Goal: Task Accomplishment & Management: Use online tool/utility

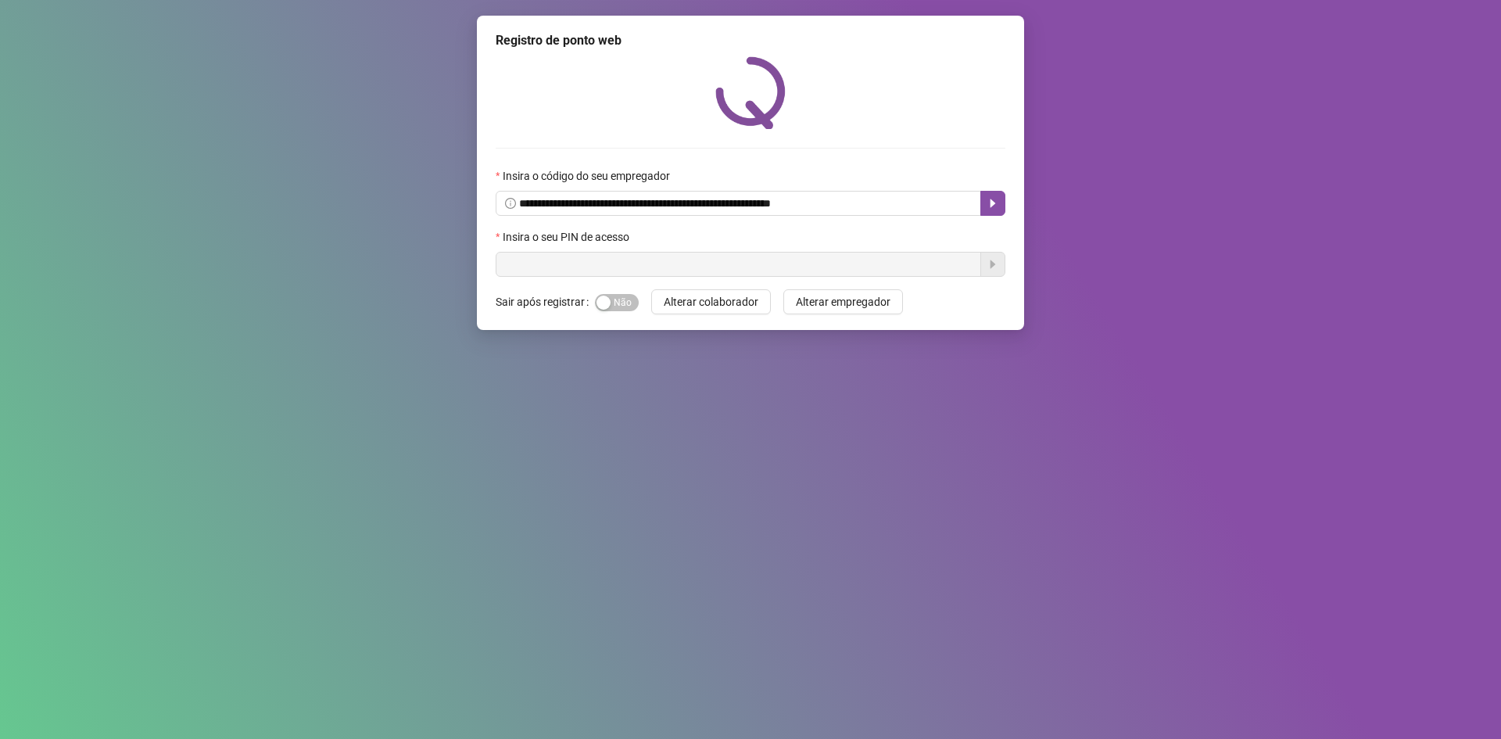
click at [648, 265] on input "text" at bounding box center [738, 264] width 485 height 25
click at [610, 261] on input "text" at bounding box center [738, 264] width 485 height 25
type input "*****"
click at [988, 262] on icon "caret-right" at bounding box center [992, 264] width 13 height 13
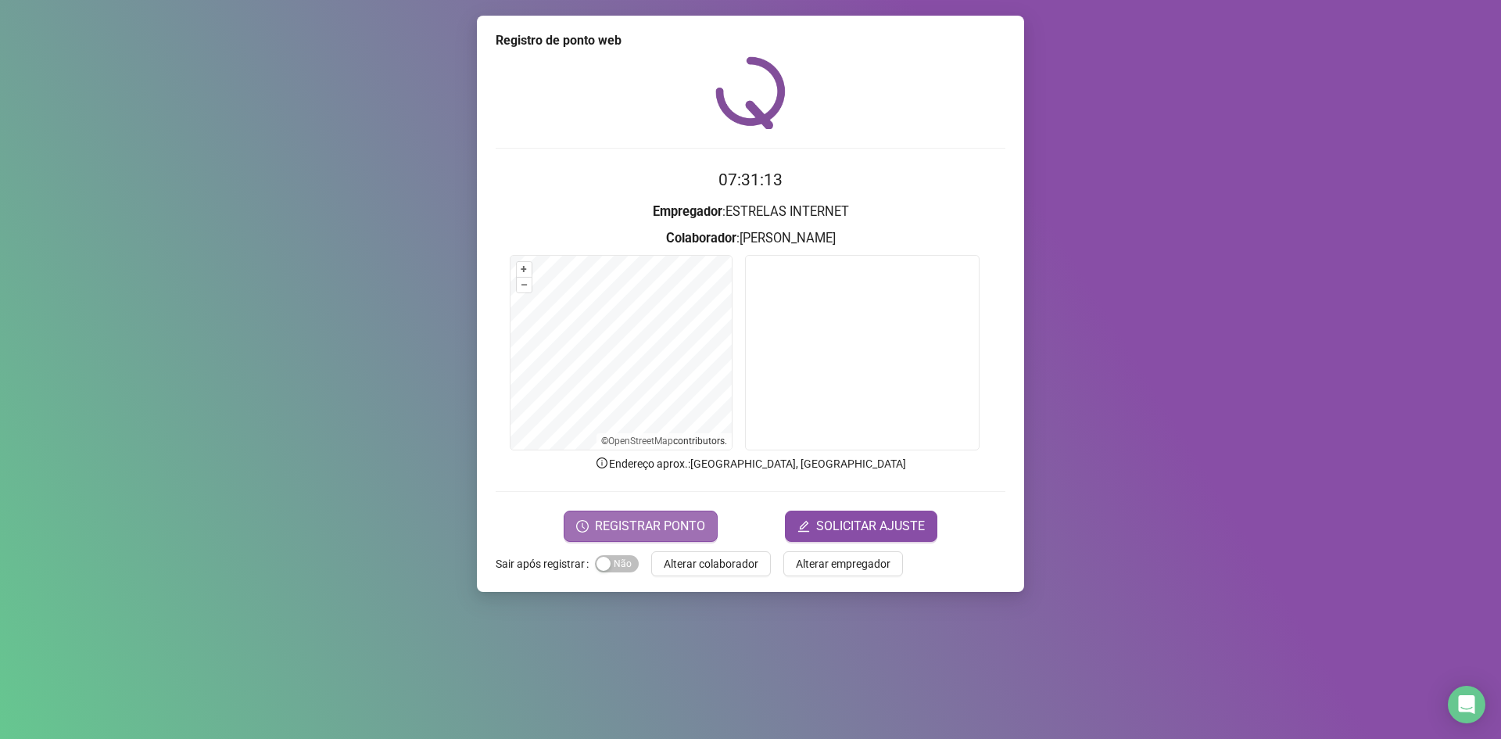
click at [678, 525] on span "REGISTRAR PONTO" at bounding box center [650, 526] width 110 height 19
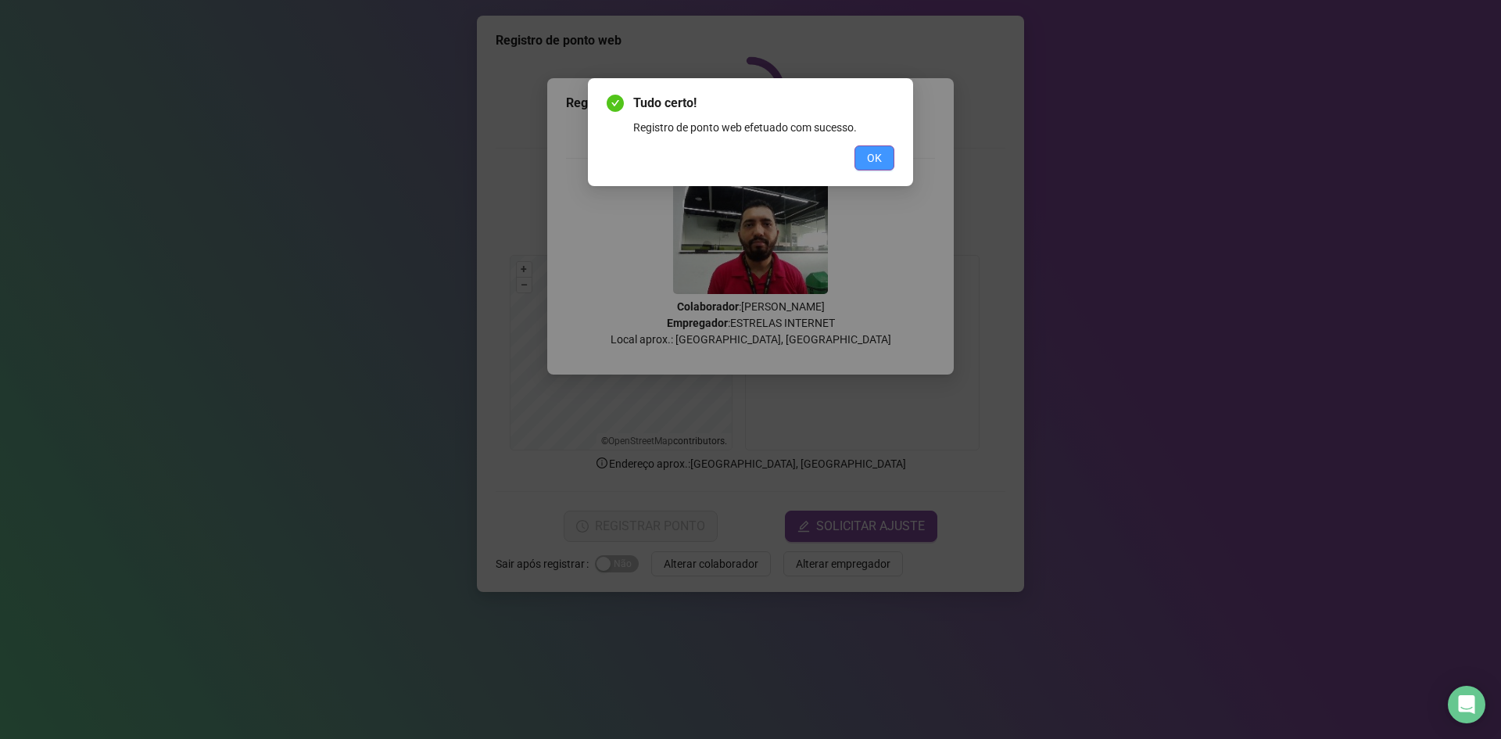
click at [871, 159] on span "OK" at bounding box center [874, 157] width 15 height 17
